Goal: Task Accomplishment & Management: Manage account settings

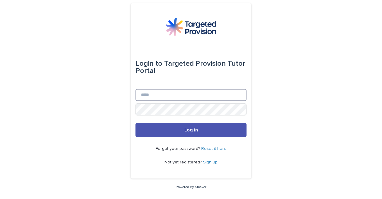
click at [166, 97] on input "Email" at bounding box center [190, 95] width 111 height 12
type input "**********"
click at [135, 123] on button "Log in" at bounding box center [190, 130] width 111 height 14
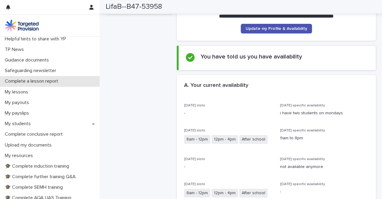
scroll to position [33, 0]
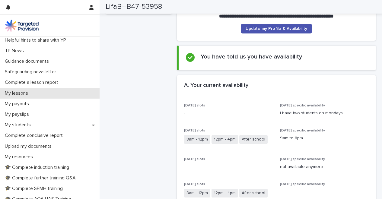
click at [17, 93] on p "My lessons" at bounding box center [17, 93] width 30 height 6
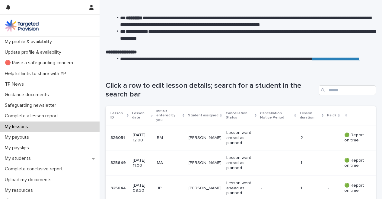
scroll to position [45, 0]
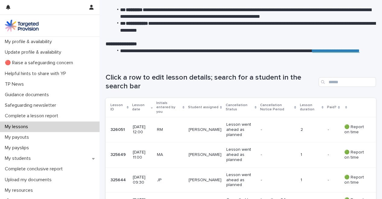
click at [148, 128] on p "14 October 2025 12:00" at bounding box center [142, 130] width 19 height 10
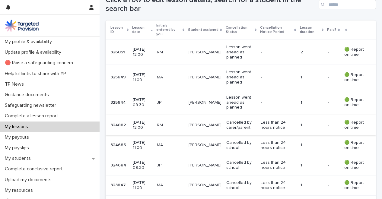
scroll to position [122, 0]
click at [177, 163] on div "JP" at bounding box center [170, 165] width 27 height 10
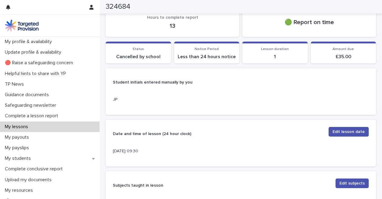
scroll to position [74, 0]
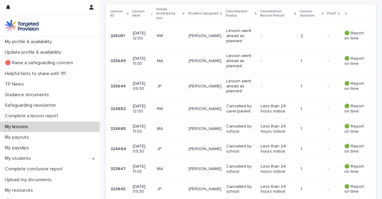
scroll to position [146, 0]
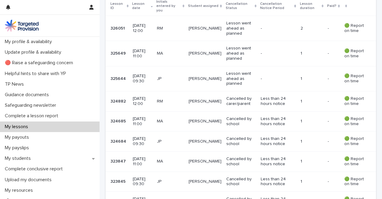
click at [186, 68] on td "JP" at bounding box center [170, 78] width 32 height 25
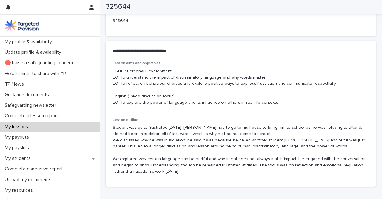
scroll to position [322, 0]
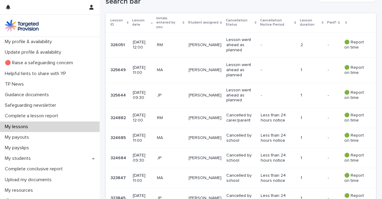
scroll to position [132, 0]
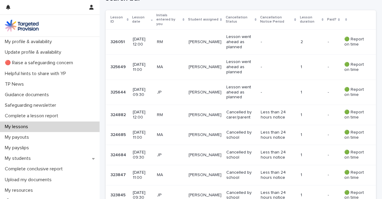
click at [195, 65] on td "Maxwell" at bounding box center [205, 67] width 38 height 25
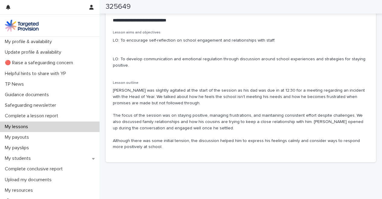
scroll to position [362, 0]
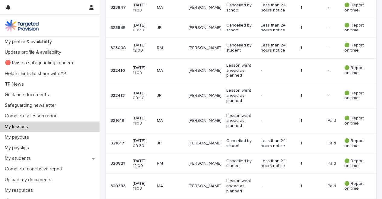
scroll to position [301, 0]
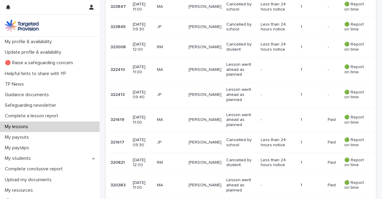
click at [204, 98] on td "Jayjay" at bounding box center [205, 94] width 38 height 25
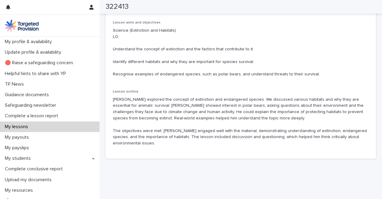
scroll to position [362, 0]
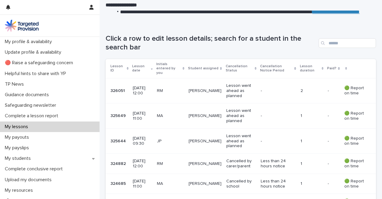
scroll to position [85, 0]
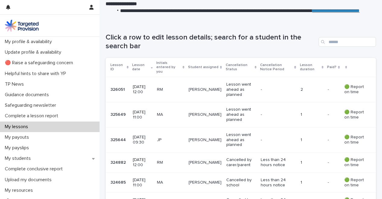
click at [197, 153] on td "Rhys" at bounding box center [205, 163] width 38 height 20
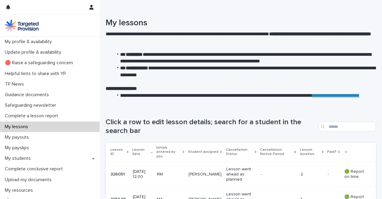
click at [18, 128] on p "My lessons" at bounding box center [17, 127] width 30 height 6
click at [186, 165] on td "RM" at bounding box center [170, 174] width 32 height 25
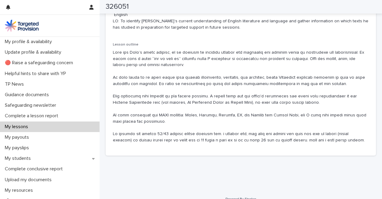
scroll to position [412, 0]
